Goal: Contribute content: Contribute content

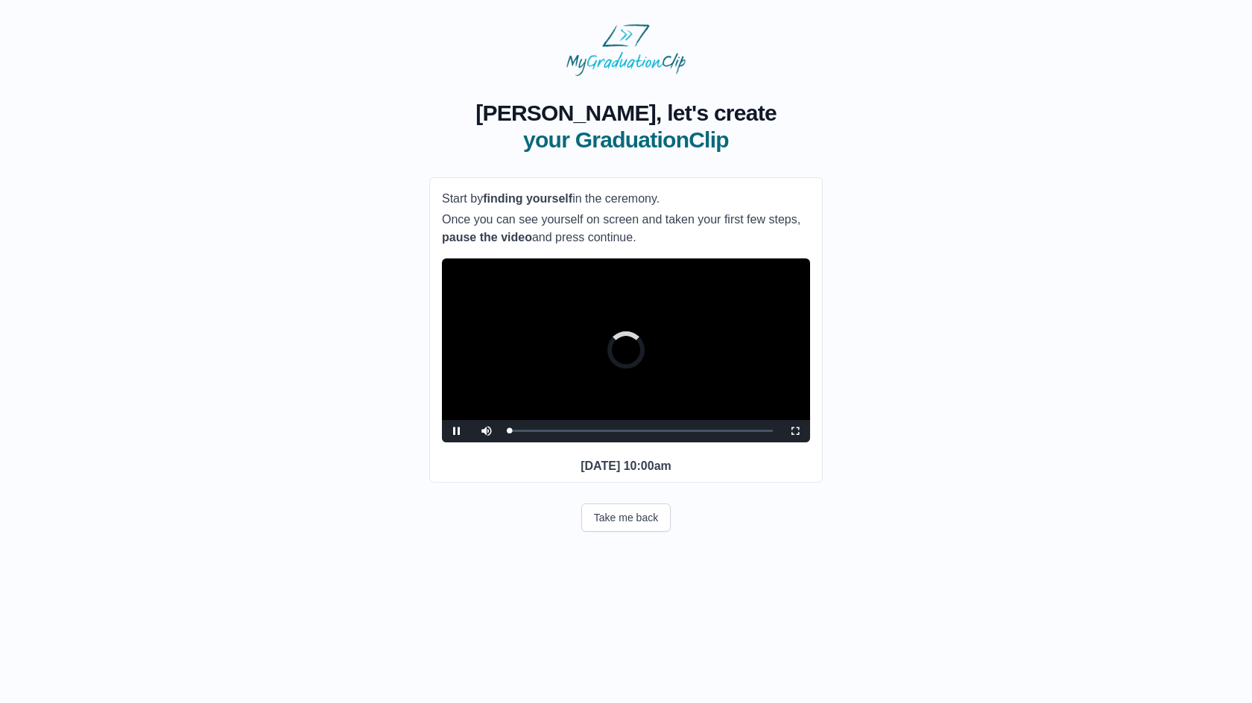
click at [606, 398] on video "Video Player" at bounding box center [626, 351] width 368 height 184
click at [610, 395] on video "Video Player" at bounding box center [626, 351] width 368 height 184
click at [620, 608] on button "Continue" at bounding box center [625, 591] width 79 height 34
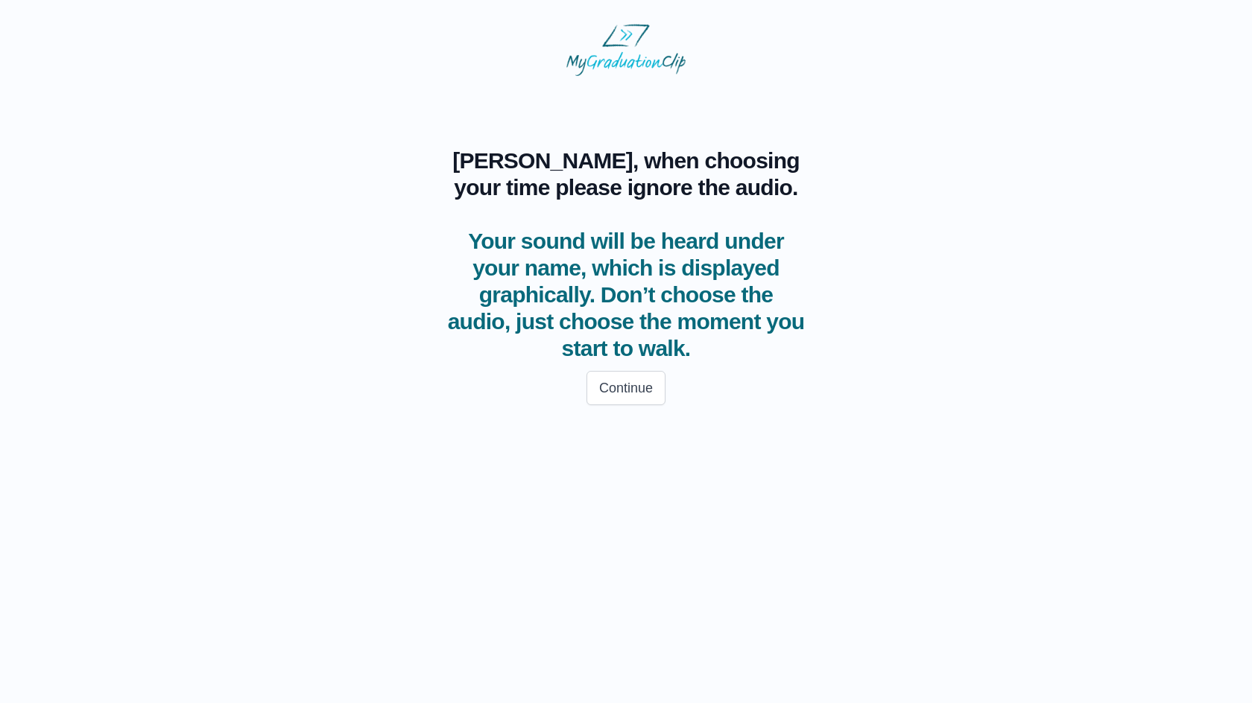
click at [616, 405] on div "Continue" at bounding box center [625, 388] width 393 height 52
click at [628, 382] on button "Continue" at bounding box center [625, 388] width 79 height 34
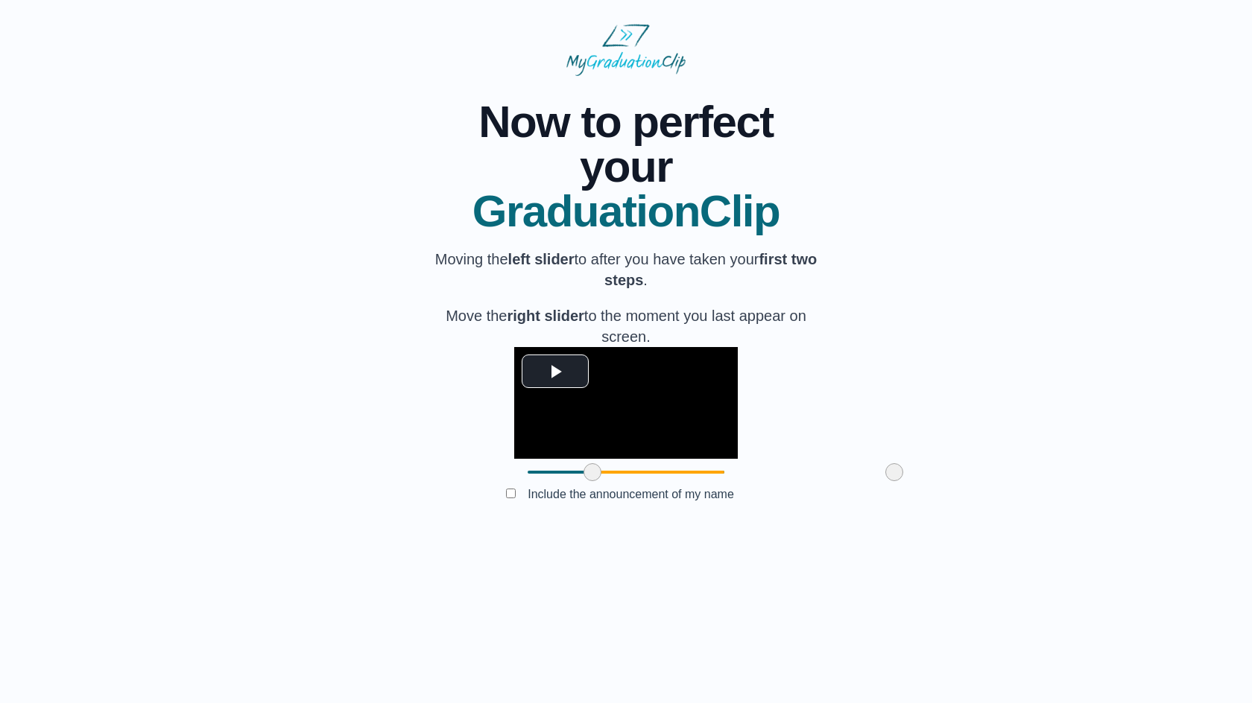
drag, startPoint x: 438, startPoint y: 584, endPoint x: 502, endPoint y: 582, distance: 64.1
click at [583, 481] on span at bounding box center [592, 472] width 18 height 18
drag, startPoint x: 809, startPoint y: 581, endPoint x: 720, endPoint y: 589, distance: 89.8
click at [796, 481] on span at bounding box center [805, 472] width 18 height 18
drag, startPoint x: 510, startPoint y: 582, endPoint x: 537, endPoint y: 583, distance: 27.6
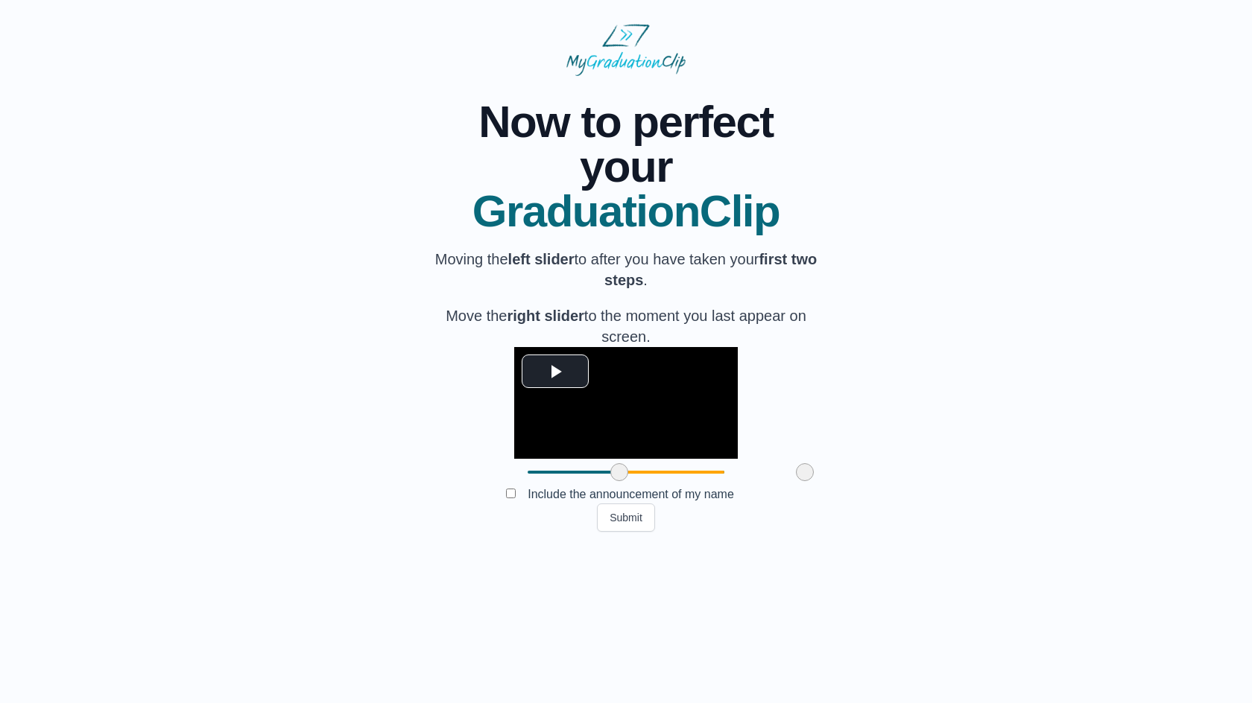
click at [610, 481] on span at bounding box center [619, 472] width 18 height 18
click at [619, 532] on button "Submit" at bounding box center [626, 518] width 58 height 28
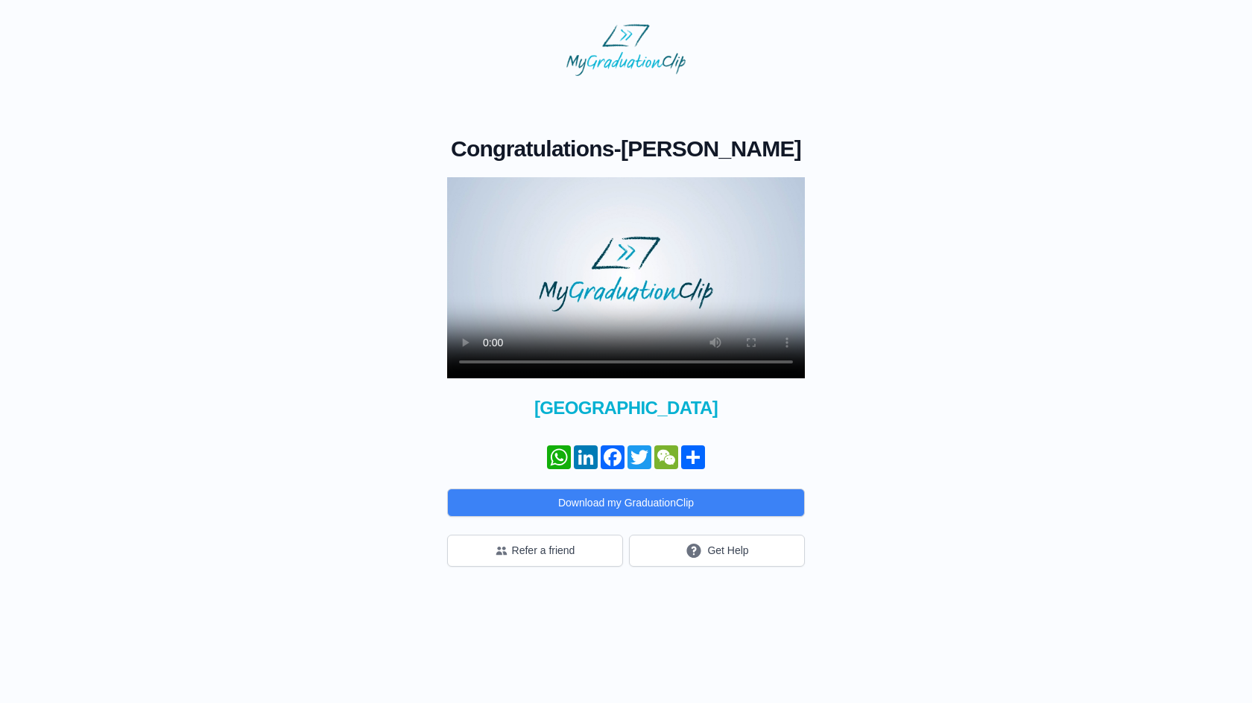
click at [662, 262] on video at bounding box center [626, 277] width 358 height 201
